Goal: Task Accomplishment & Management: Use online tool/utility

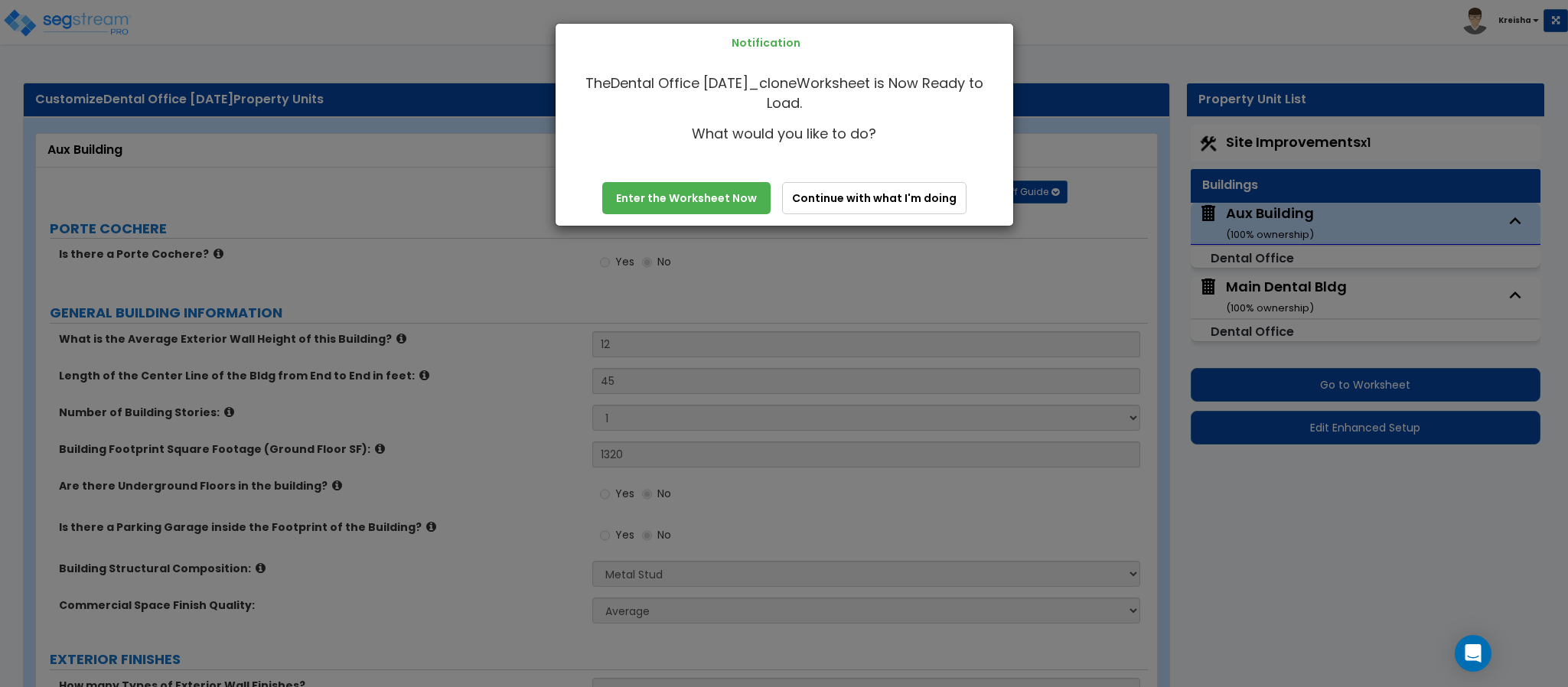
select select "8"
select select "1"
select select "9"
select select "1"
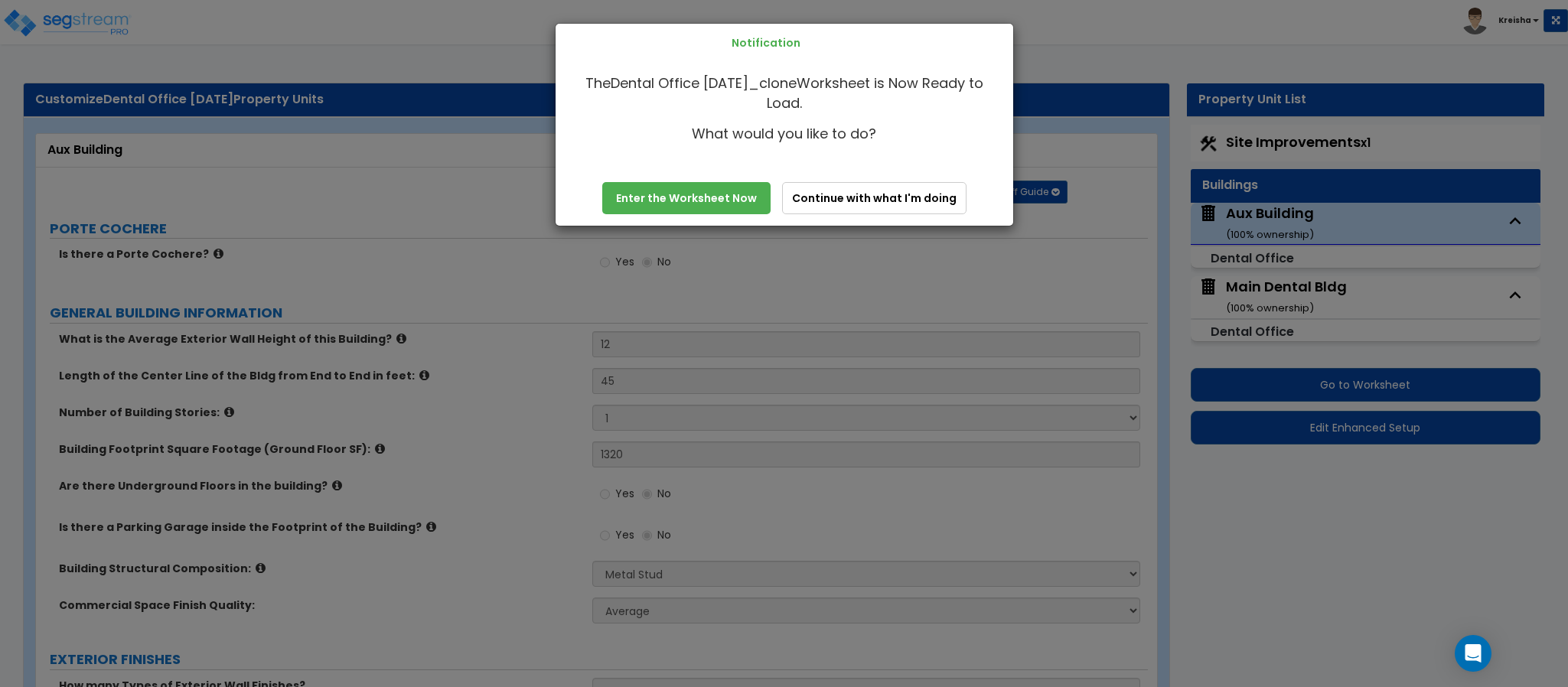
select select "1"
select select "5"
select select "1"
select select "3"
select select "1"
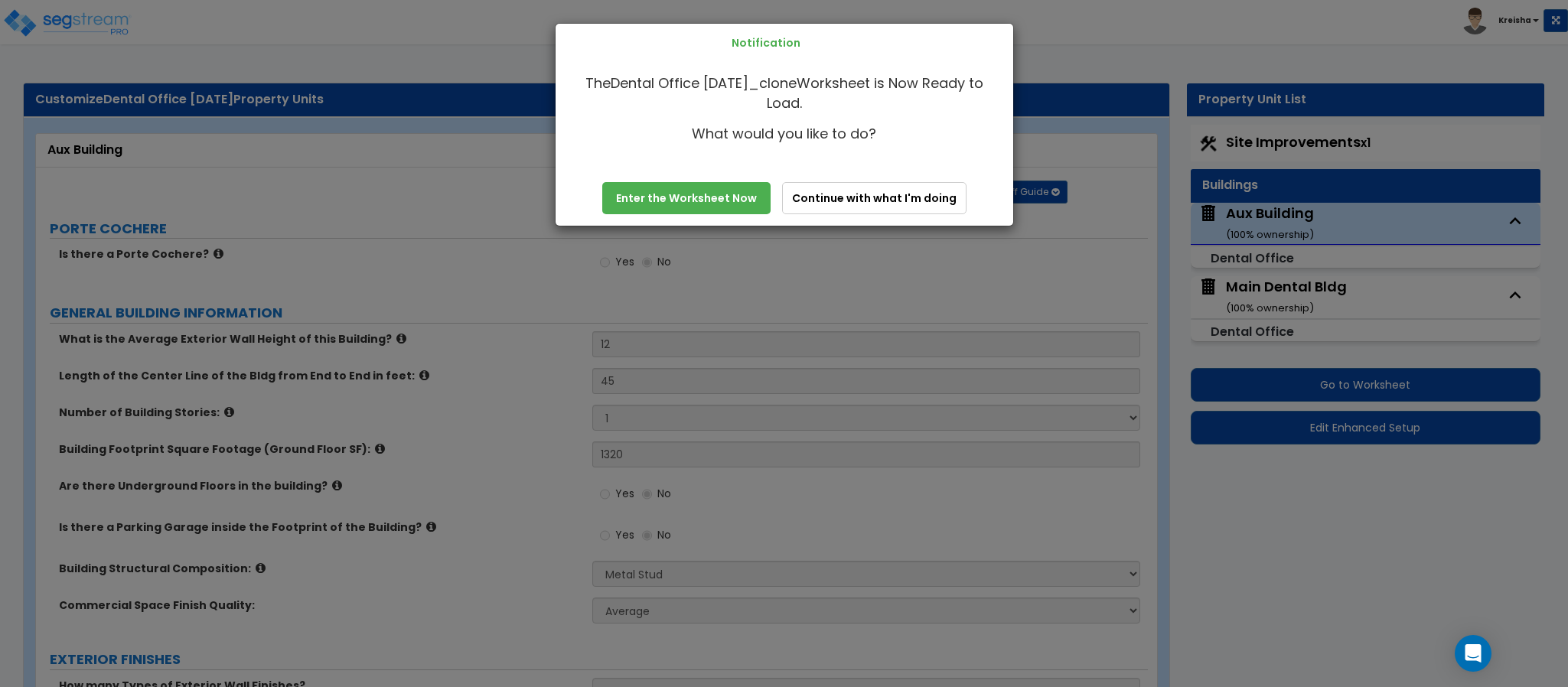
select select "1"
select select "5"
select select "3"
select select "2"
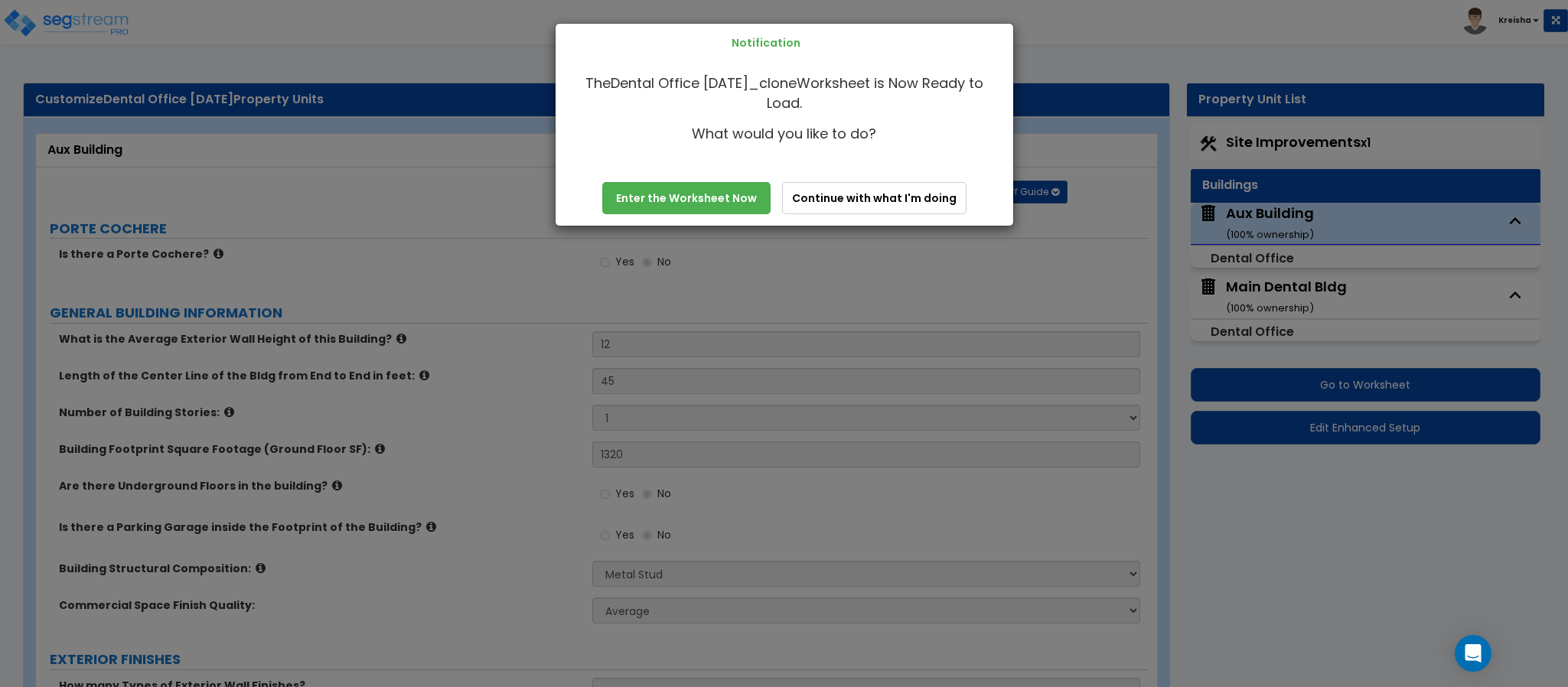
select select "2"
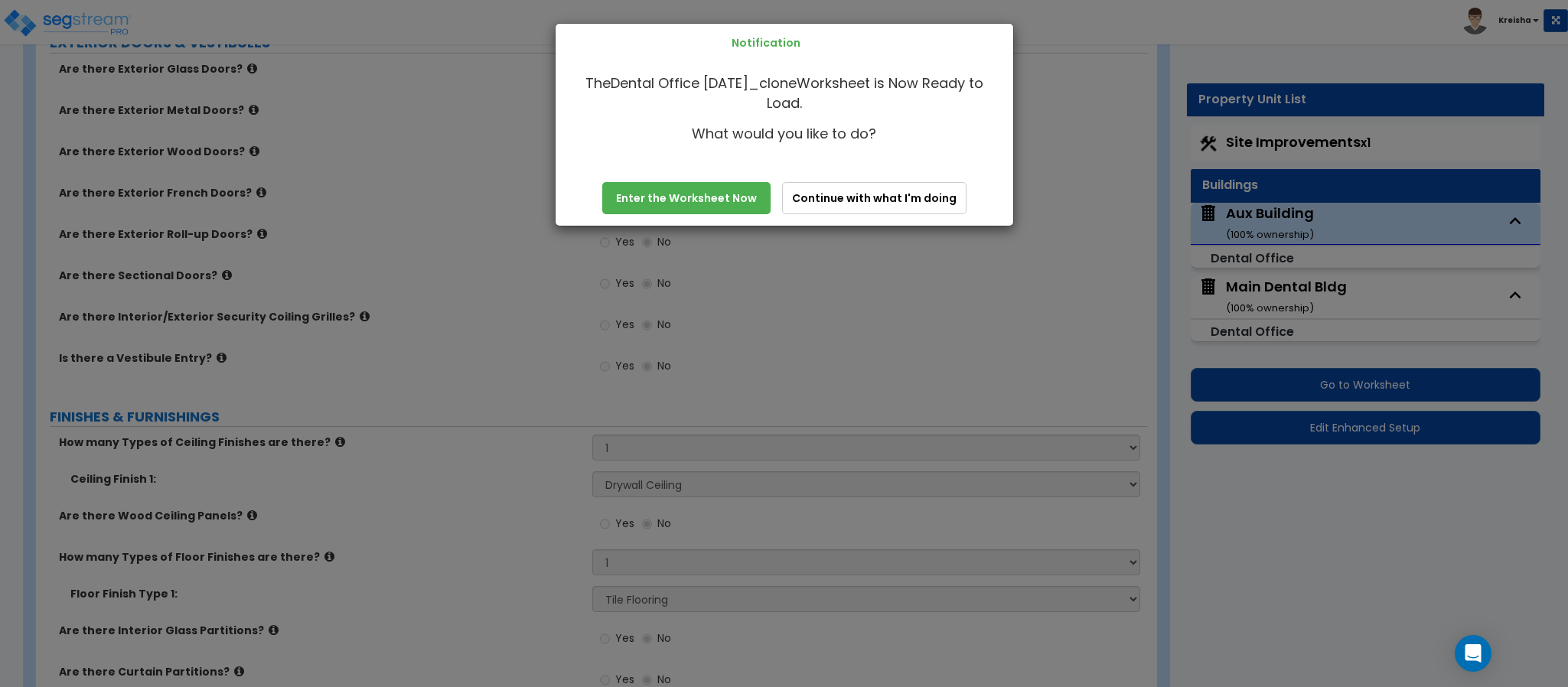
click at [627, 198] on link "Enter the Worksheet Now" at bounding box center [686, 198] width 168 height 32
